Goal: Information Seeking & Learning: Learn about a topic

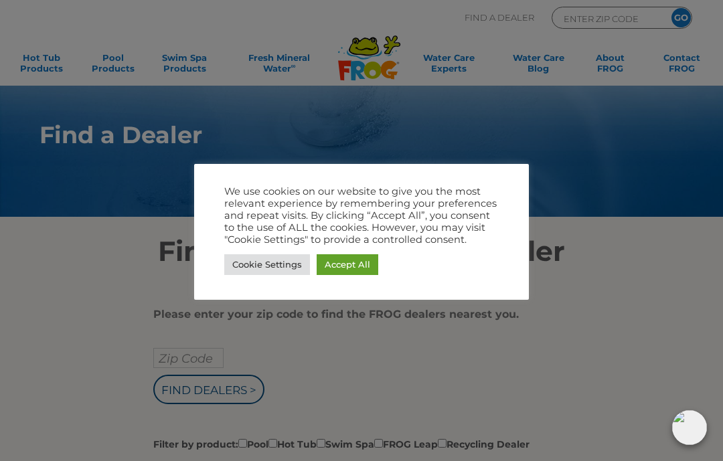
click at [371, 262] on link "Accept All" at bounding box center [348, 264] width 62 height 21
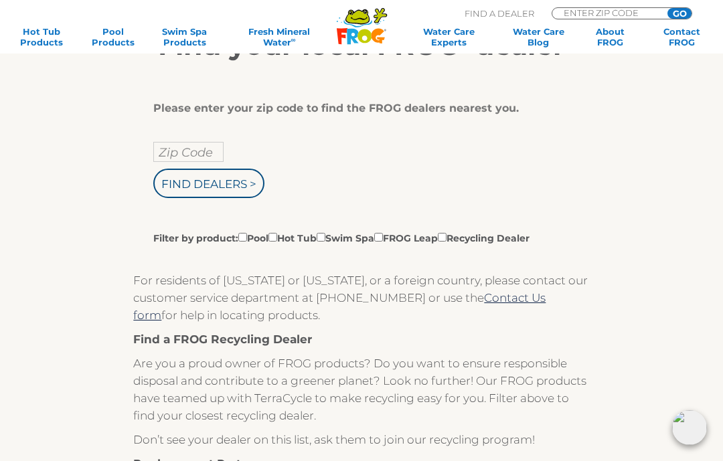
scroll to position [204, 0]
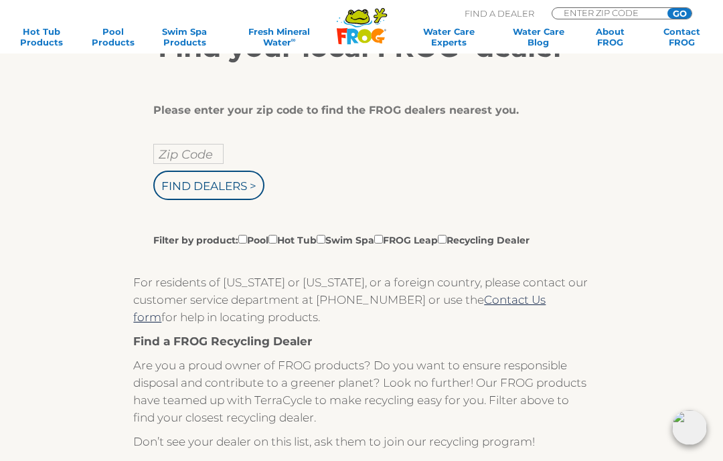
click at [277, 244] on input "Filter by product: Pool Hot Tub Swim Spa FROG Leap Recycling Dealer" at bounding box center [272, 239] width 9 height 9
checkbox input "true"
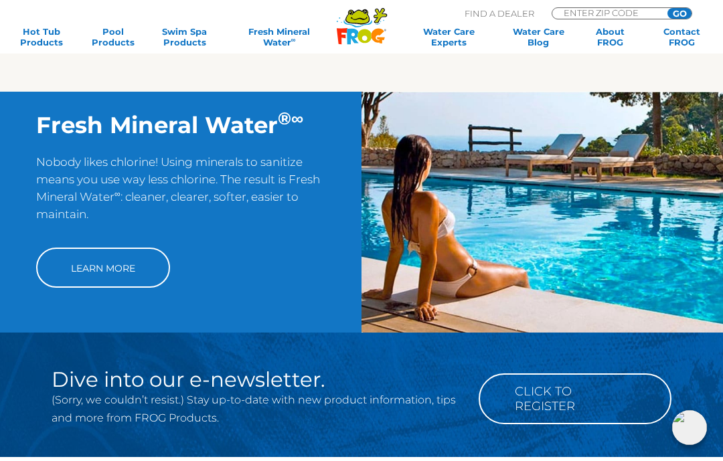
scroll to position [925, 0]
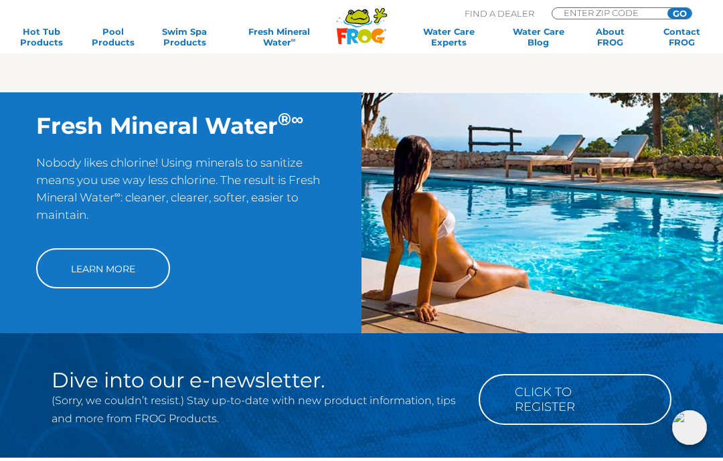
click at [102, 289] on link "Learn More" at bounding box center [103, 268] width 134 height 40
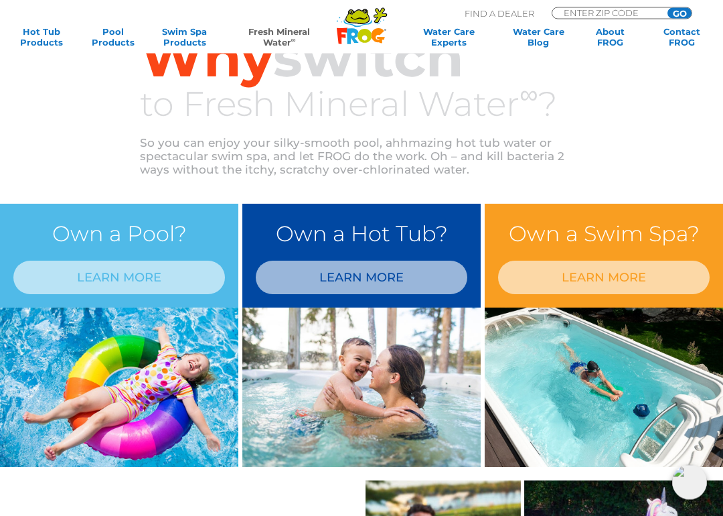
scroll to position [449, 0]
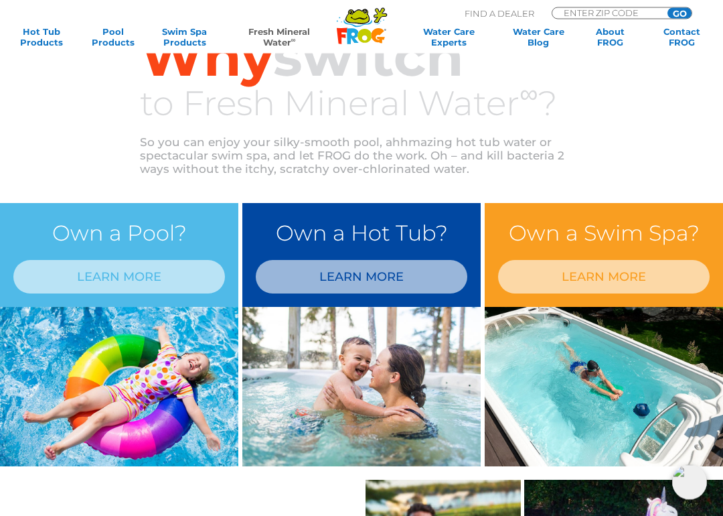
click at [317, 272] on link "LEARN MORE" at bounding box center [362, 276] width 212 height 33
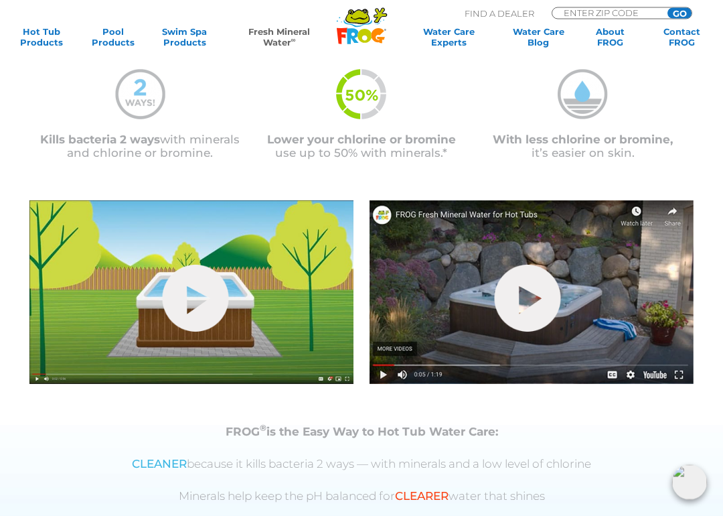
scroll to position [316, 0]
click at [538, 299] on link "hide-me" at bounding box center [528, 297] width 66 height 67
